Goal: Complete application form

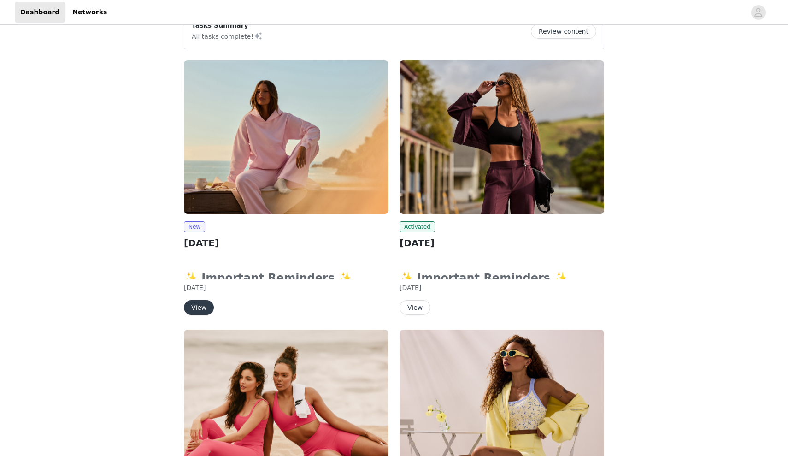
scroll to position [22, 0]
click at [202, 305] on button "View" at bounding box center [199, 307] width 30 height 15
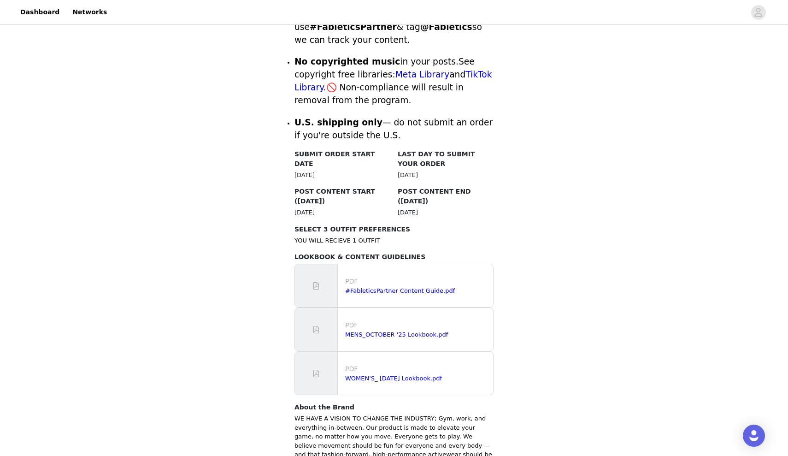
scroll to position [406, 0]
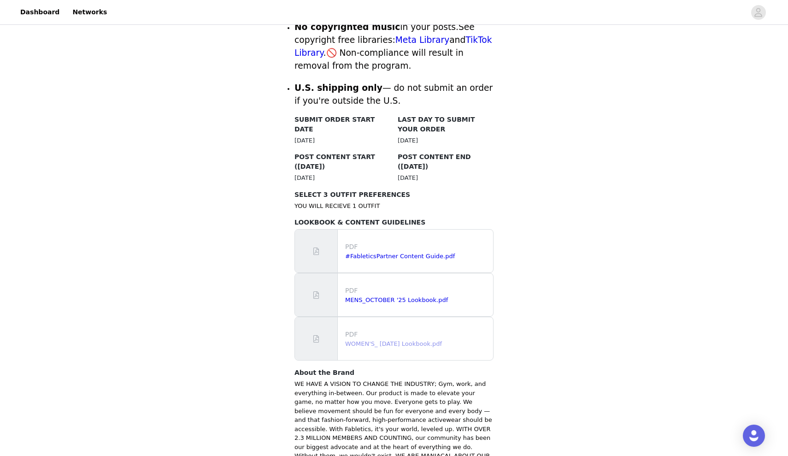
click at [373, 340] on link "WOMEN'S_ [DATE] Lookbook.pdf" at bounding box center [393, 343] width 97 height 7
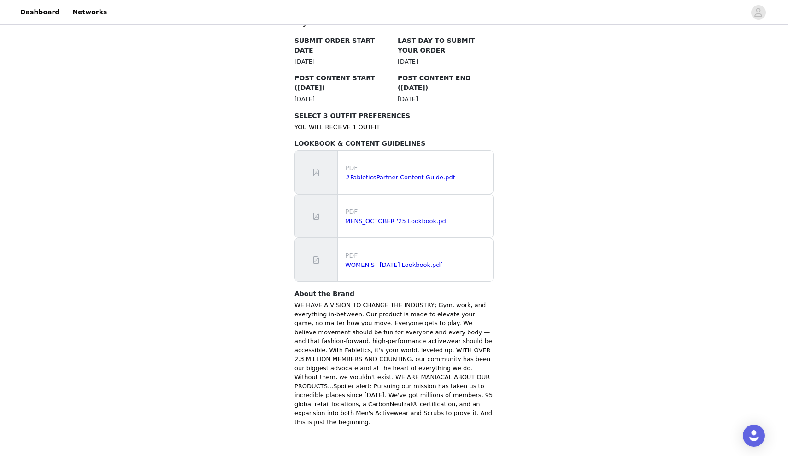
scroll to position [485, 0]
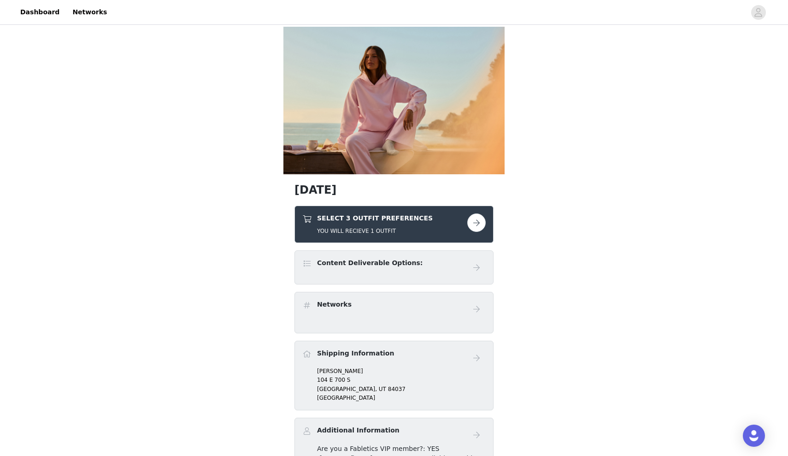
click at [473, 224] on button "button" at bounding box center [477, 222] width 18 height 18
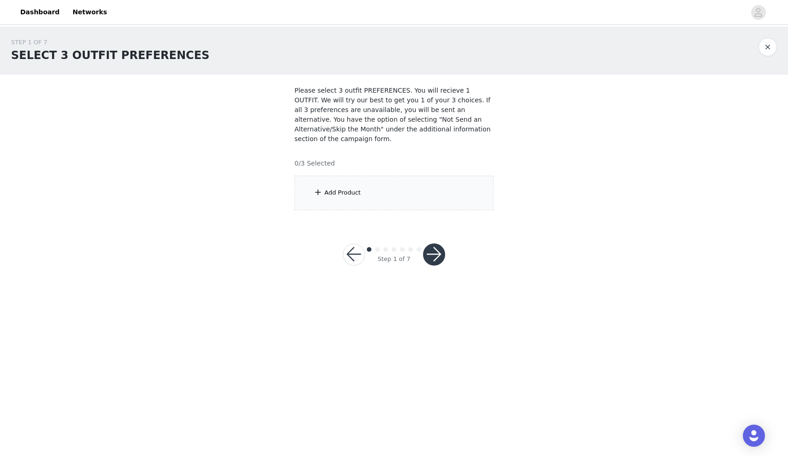
click at [433, 202] on div "Add Product" at bounding box center [394, 193] width 199 height 35
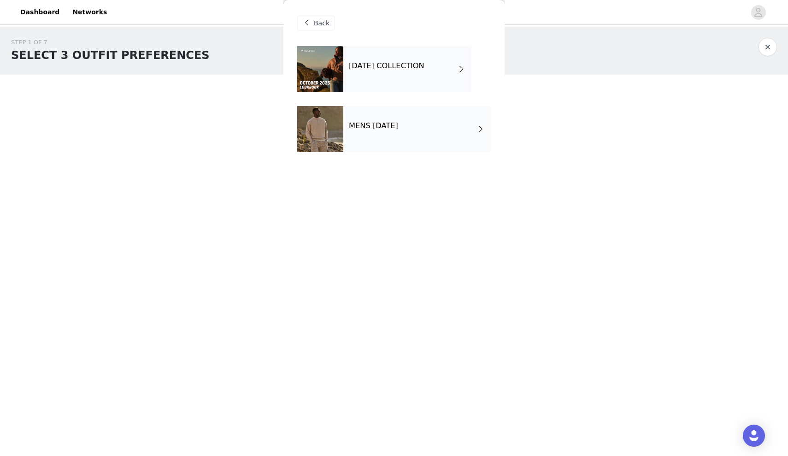
click at [414, 81] on div "[DATE] COLLECTION" at bounding box center [407, 69] width 128 height 46
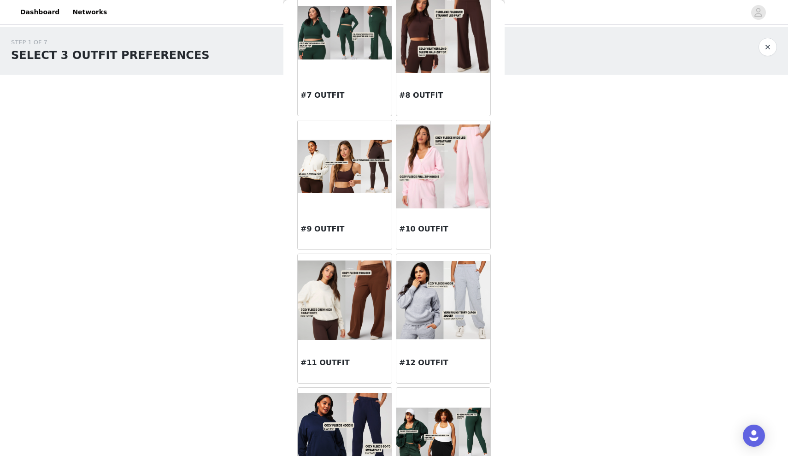
scroll to position [464, 0]
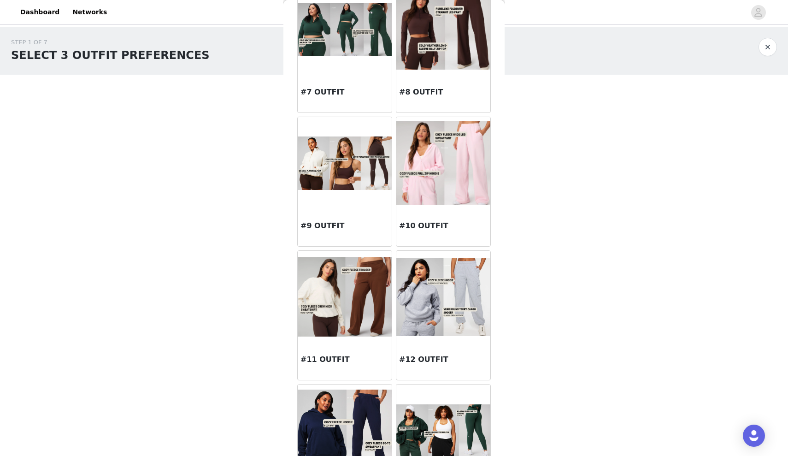
click at [336, 160] on img at bounding box center [345, 162] width 94 height 53
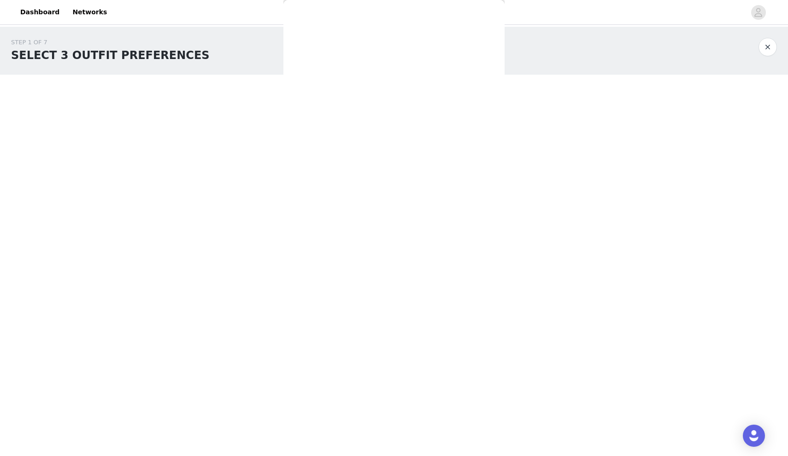
scroll to position [0, 0]
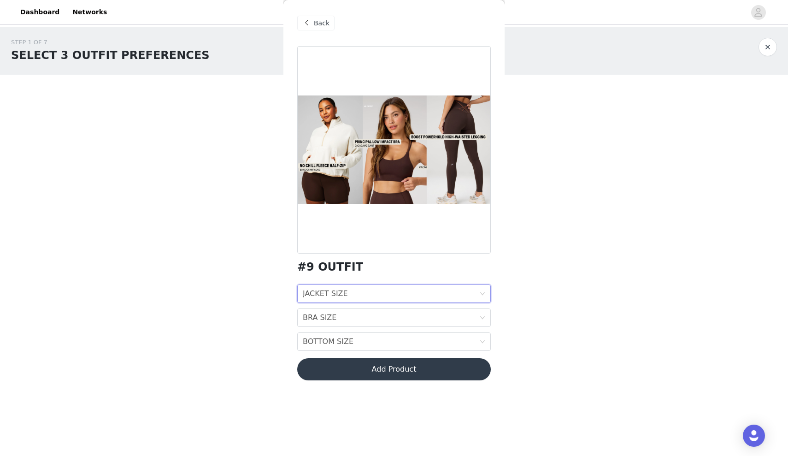
click at [372, 290] on div "JACKET SIZE JACKET SIZE" at bounding box center [391, 294] width 177 height 18
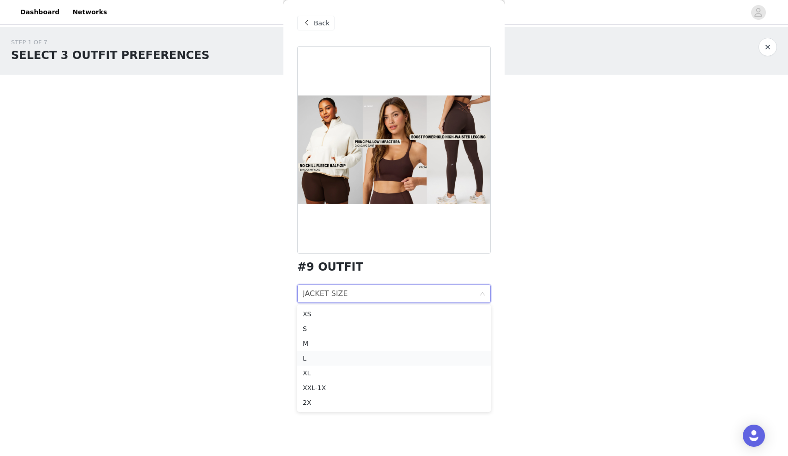
click at [361, 357] on div "L" at bounding box center [394, 358] width 183 height 10
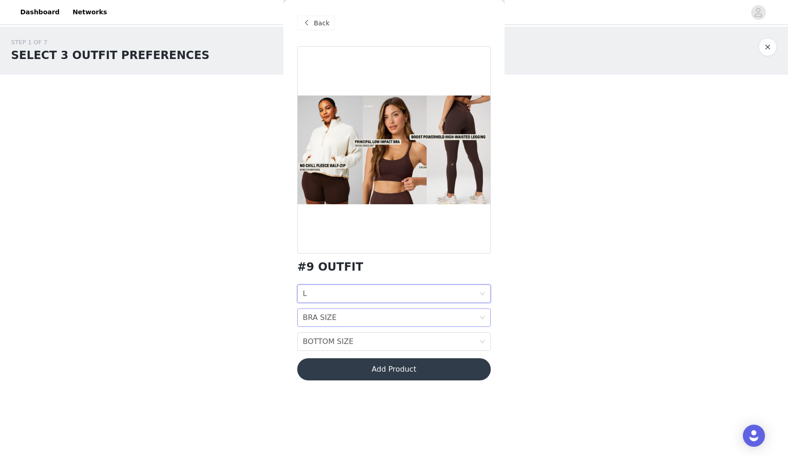
click at [353, 309] on div "BRA SIZE BRA SIZE" at bounding box center [391, 318] width 177 height 18
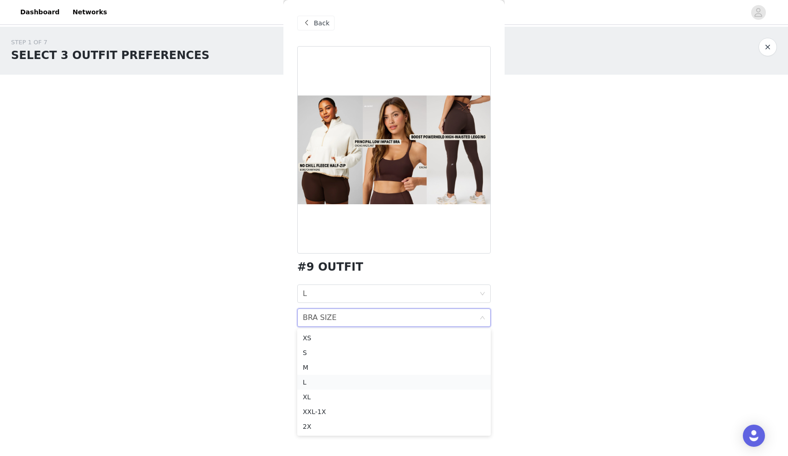
click at [337, 381] on div "L" at bounding box center [394, 382] width 183 height 10
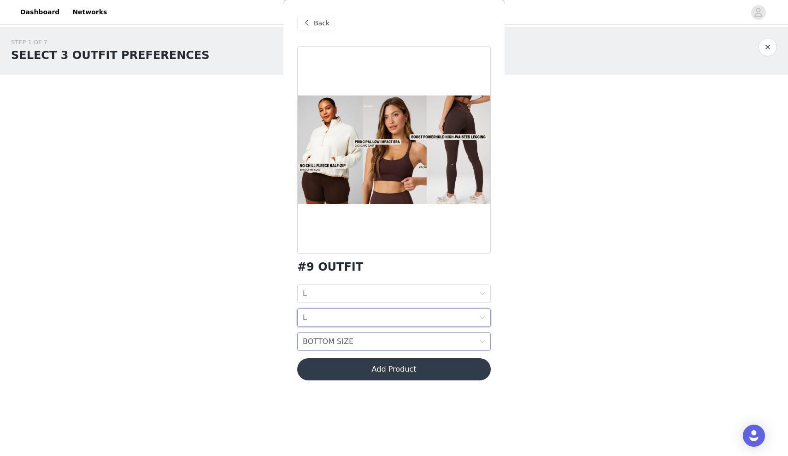
click at [339, 343] on div "BOTTOM SIZE" at bounding box center [328, 342] width 51 height 18
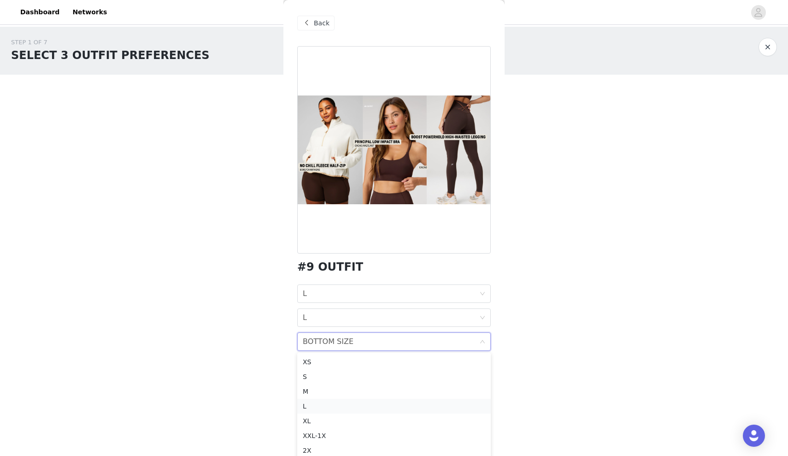
click at [326, 408] on div "L" at bounding box center [394, 406] width 183 height 10
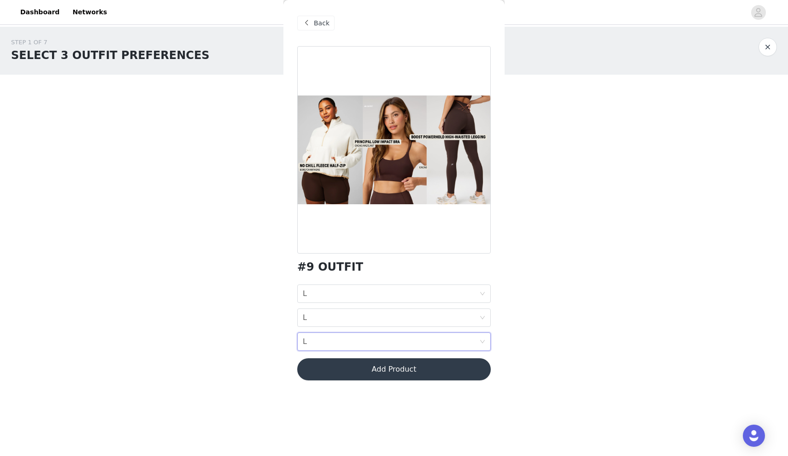
click at [334, 374] on button "Add Product" at bounding box center [394, 369] width 194 height 22
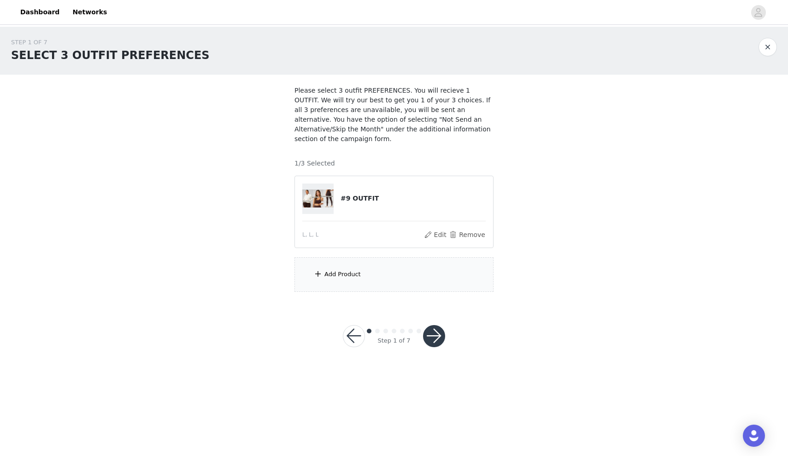
click at [344, 283] on div "Add Product" at bounding box center [394, 274] width 199 height 35
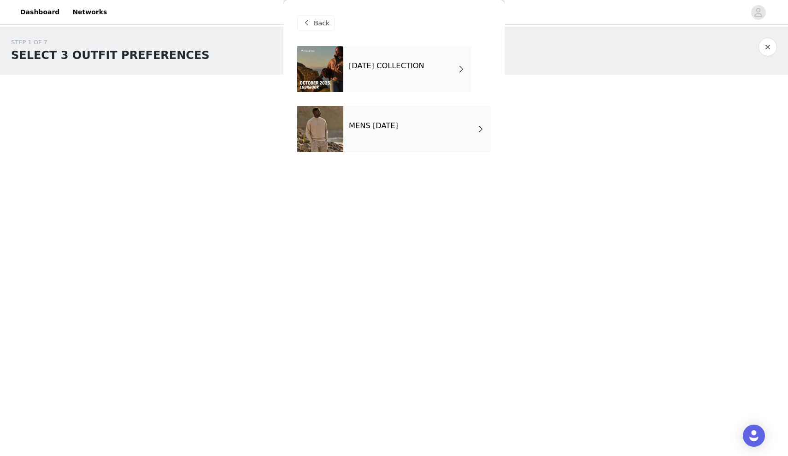
click at [367, 66] on h4 "[DATE] COLLECTION" at bounding box center [387, 66] width 76 height 8
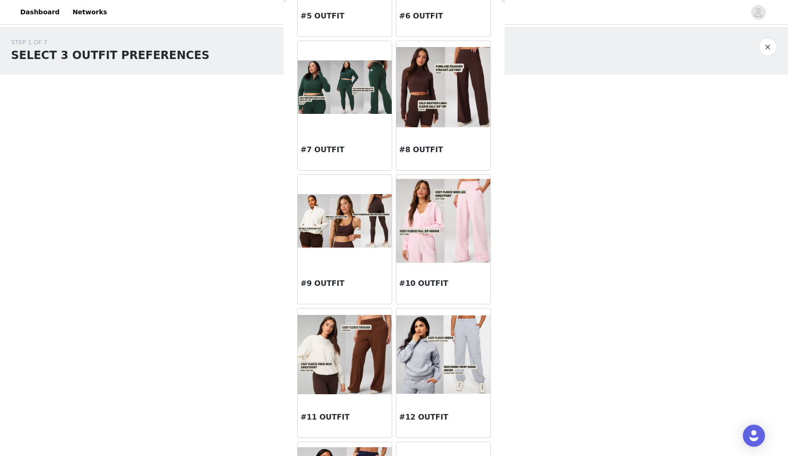
scroll to position [377, 0]
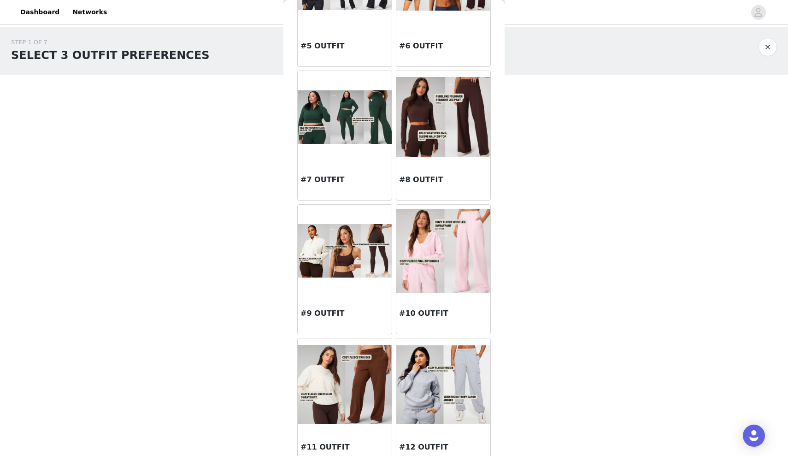
click at [465, 229] on img at bounding box center [444, 250] width 94 height 83
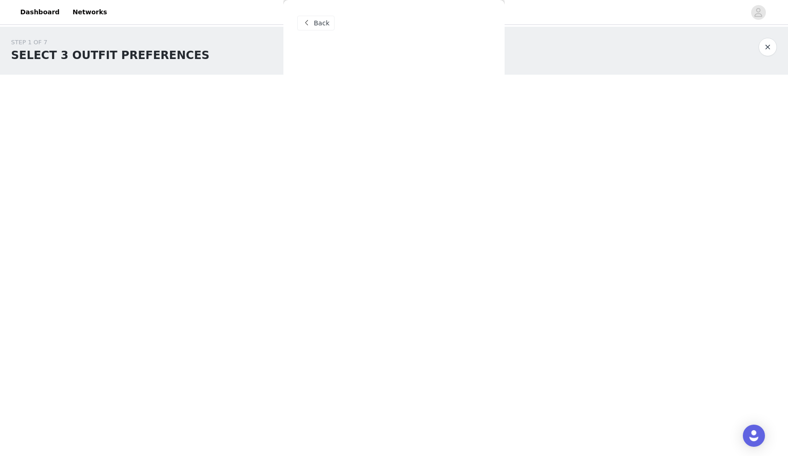
scroll to position [0, 0]
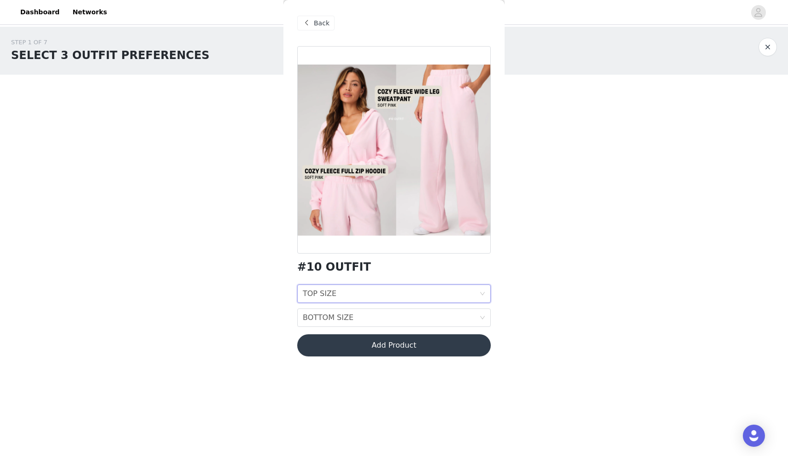
click at [408, 288] on div "TOP SIZE TOP SIZE" at bounding box center [391, 294] width 177 height 18
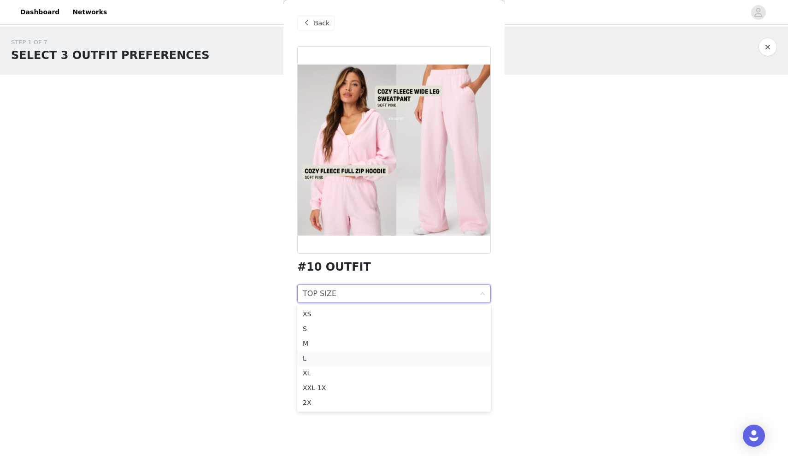
click at [368, 351] on li "L" at bounding box center [394, 358] width 194 height 15
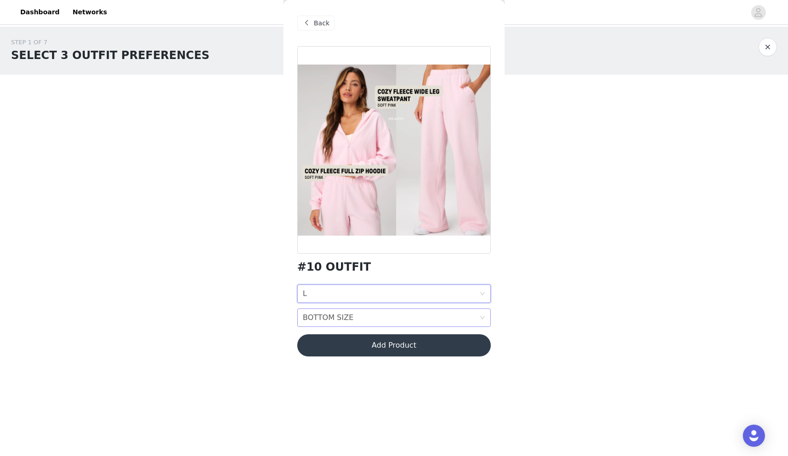
click at [373, 317] on div "BOTTOM SIZE BOTTOM SIZE" at bounding box center [391, 318] width 177 height 18
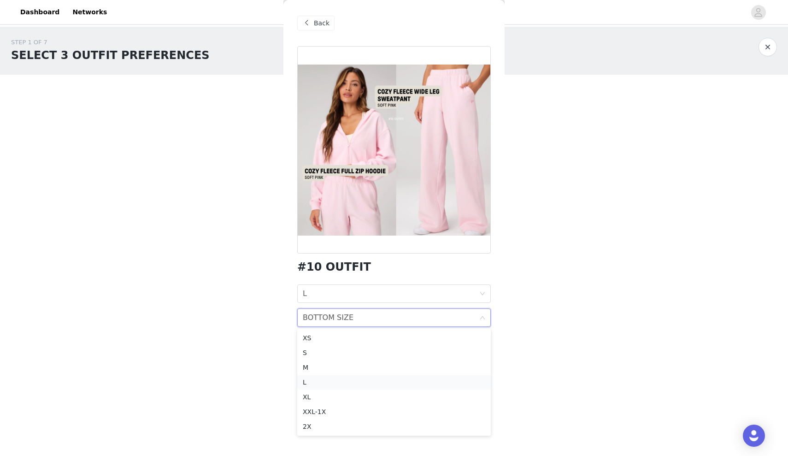
click at [345, 384] on div "L" at bounding box center [394, 382] width 183 height 10
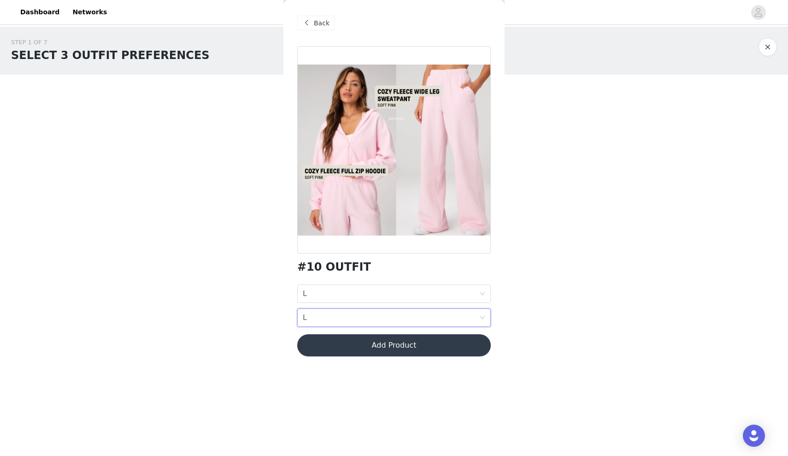
click at [353, 353] on button "Add Product" at bounding box center [394, 345] width 194 height 22
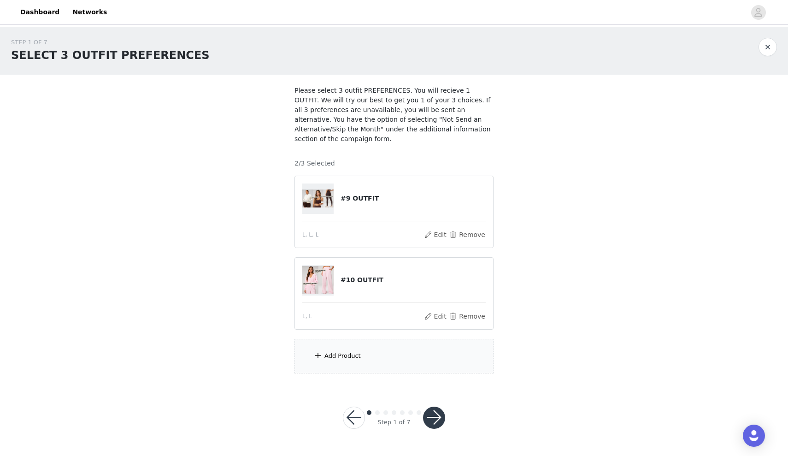
click at [352, 348] on div "Add Product" at bounding box center [394, 356] width 199 height 35
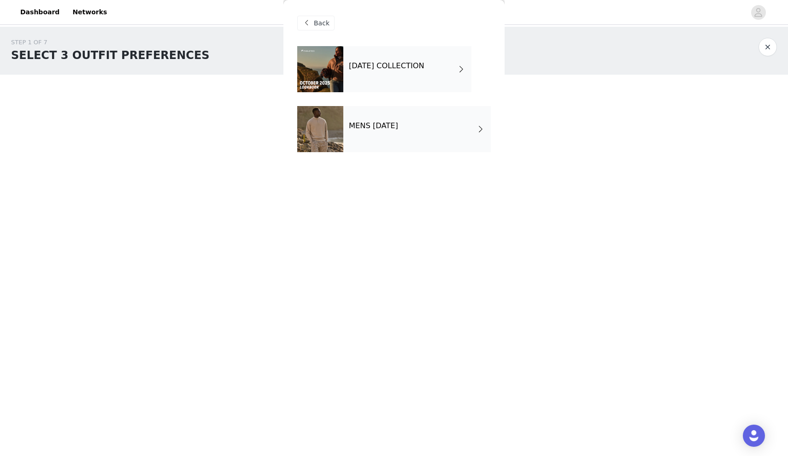
click at [362, 82] on div "[DATE] COLLECTION" at bounding box center [407, 69] width 128 height 46
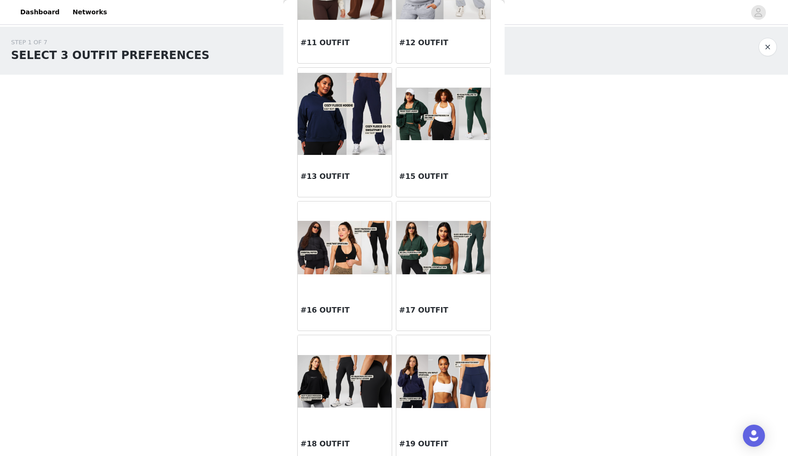
scroll to position [782, 0]
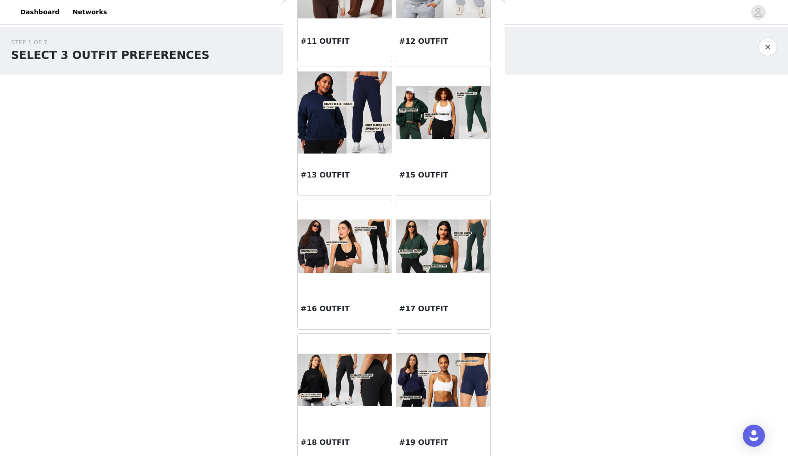
click at [357, 245] on img at bounding box center [345, 245] width 94 height 53
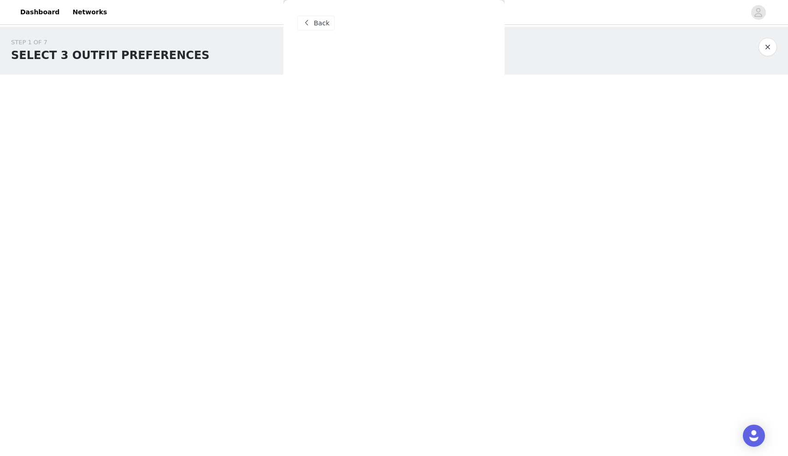
scroll to position [0, 0]
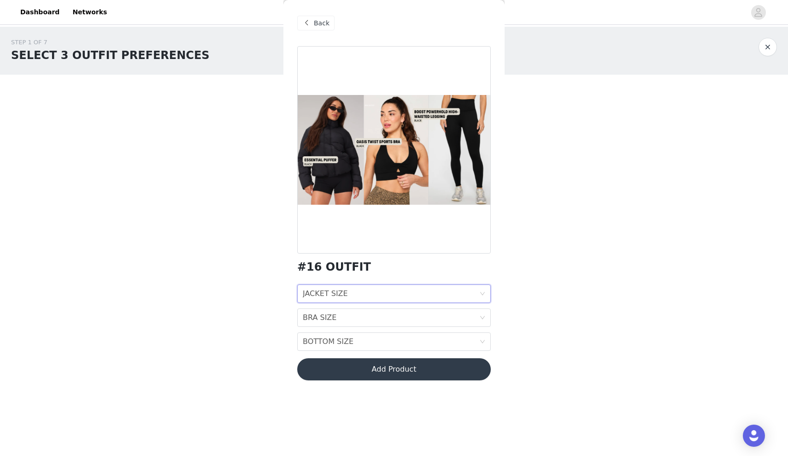
click at [397, 296] on div "JACKET SIZE JACKET SIZE" at bounding box center [391, 294] width 177 height 18
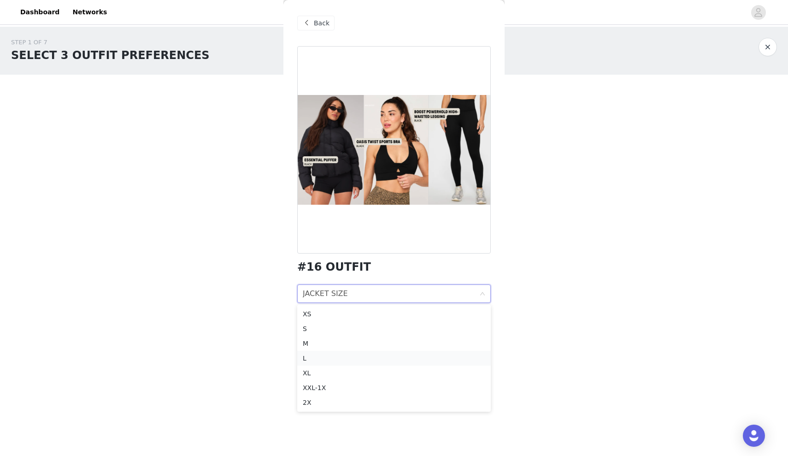
click at [365, 360] on div "L" at bounding box center [394, 358] width 183 height 10
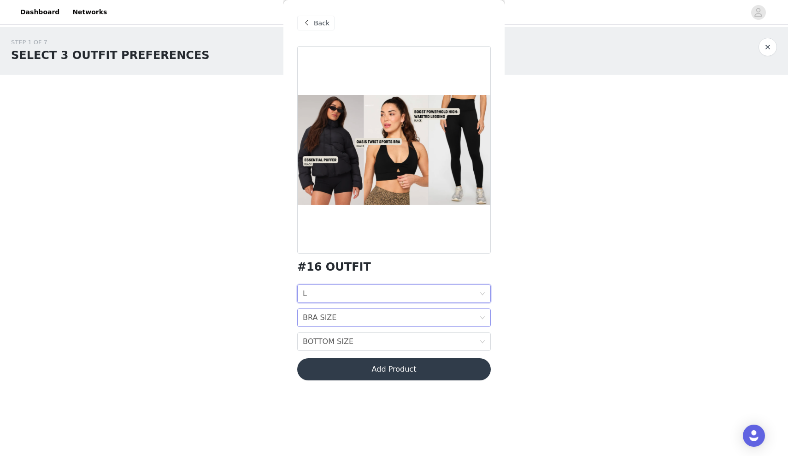
click at [362, 320] on div "BRA SIZE BRA SIZE" at bounding box center [391, 318] width 177 height 18
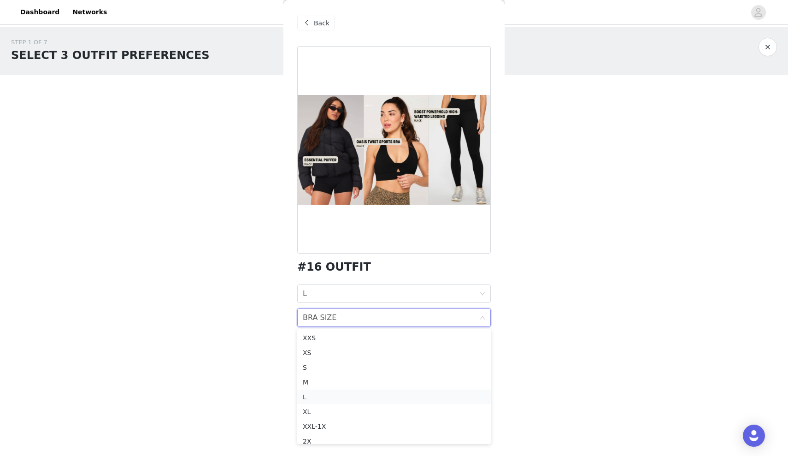
click at [339, 394] on div "L" at bounding box center [394, 397] width 183 height 10
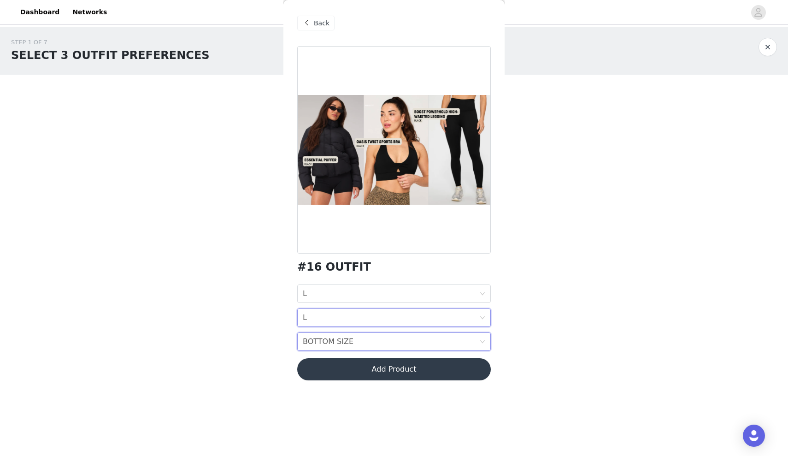
click at [340, 343] on div "BOTTOM SIZE" at bounding box center [328, 342] width 51 height 18
click at [320, 281] on div "L" at bounding box center [394, 279] width 183 height 10
click at [344, 363] on button "Add Product" at bounding box center [394, 369] width 194 height 22
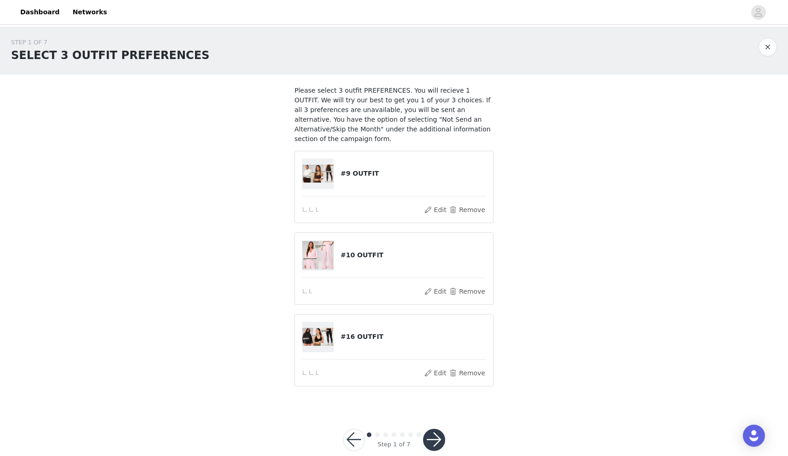
click at [428, 439] on button "button" at bounding box center [434, 440] width 22 height 22
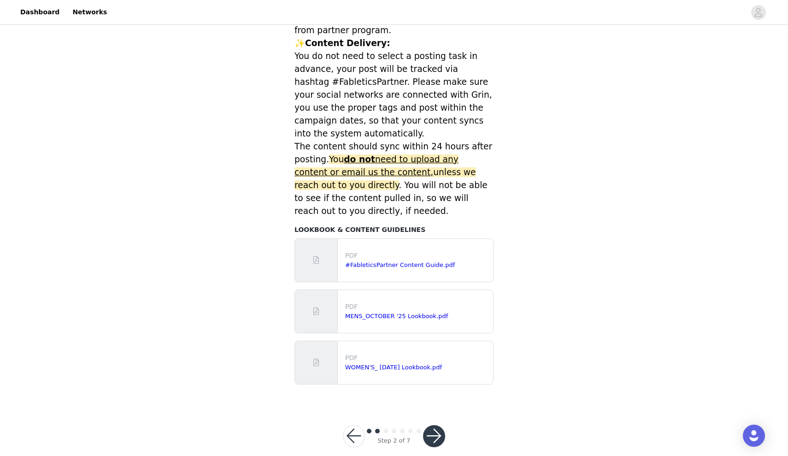
scroll to position [315, 0]
click at [439, 426] on button "button" at bounding box center [434, 437] width 22 height 22
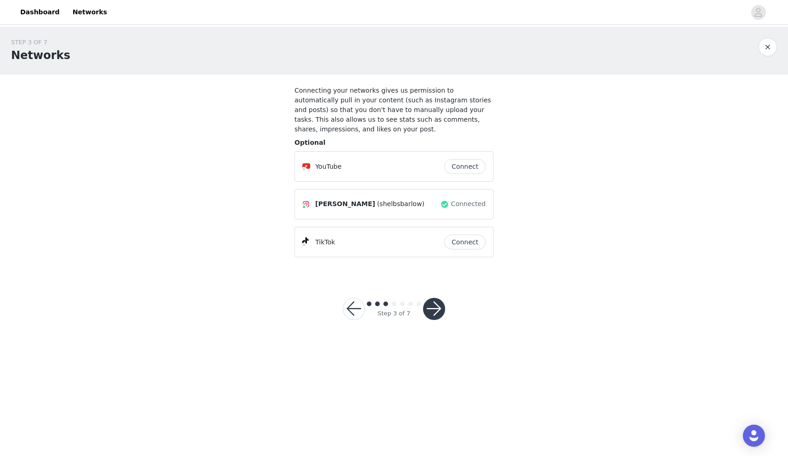
click at [437, 311] on button "button" at bounding box center [434, 309] width 22 height 22
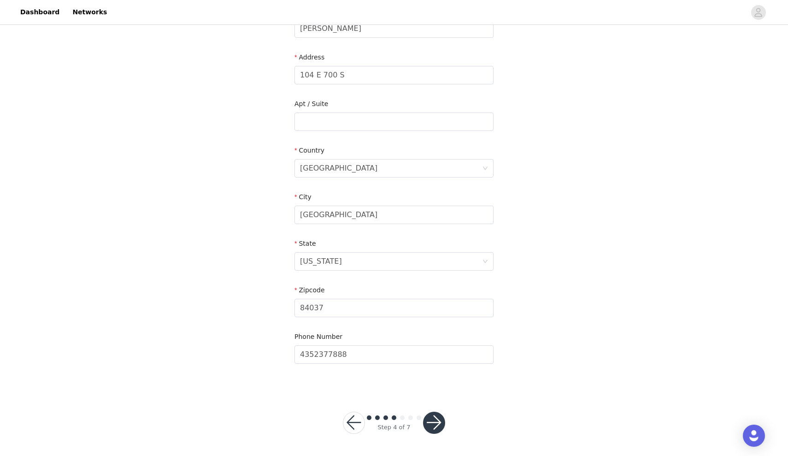
scroll to position [172, 0]
click at [440, 426] on button "button" at bounding box center [434, 423] width 22 height 22
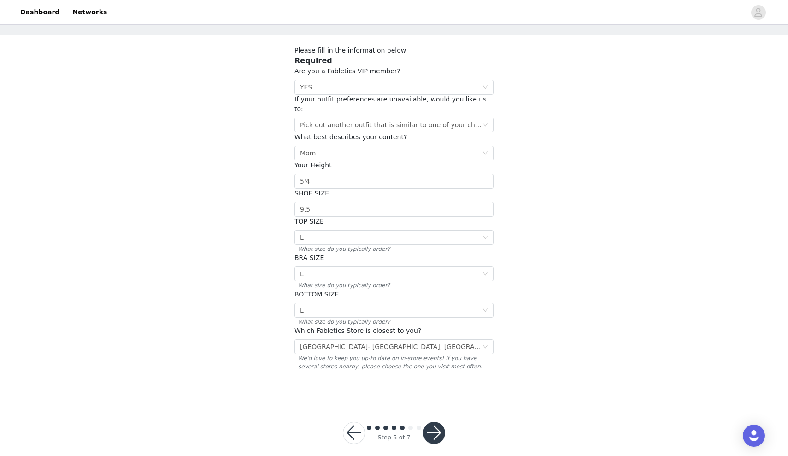
scroll to position [40, 0]
click at [439, 422] on button "button" at bounding box center [434, 433] width 22 height 22
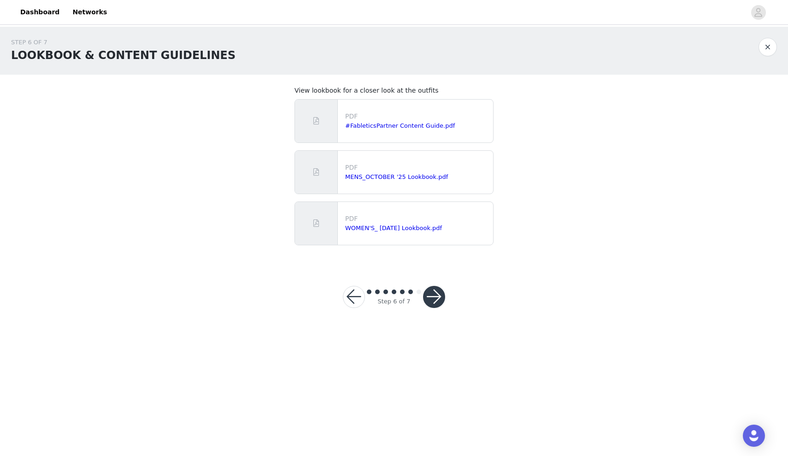
click at [429, 298] on button "button" at bounding box center [434, 297] width 22 height 22
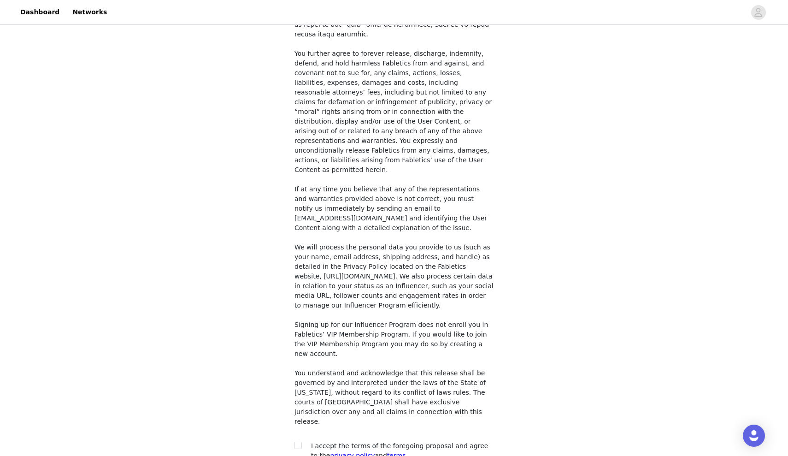
scroll to position [590, 0]
click at [301, 442] on span at bounding box center [298, 445] width 7 height 7
click at [301, 442] on input "checkbox" at bounding box center [298, 445] width 6 height 6
checkbox input "true"
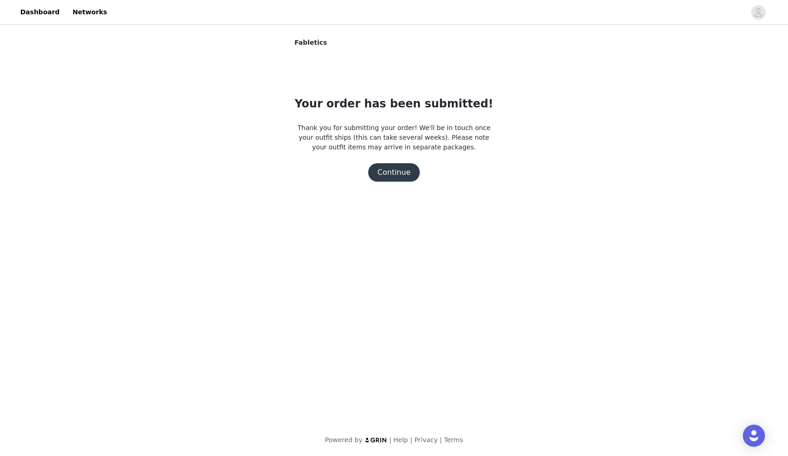
click at [386, 173] on button "Continue" at bounding box center [394, 172] width 52 height 18
